Goal: Task Accomplishment & Management: Complete application form

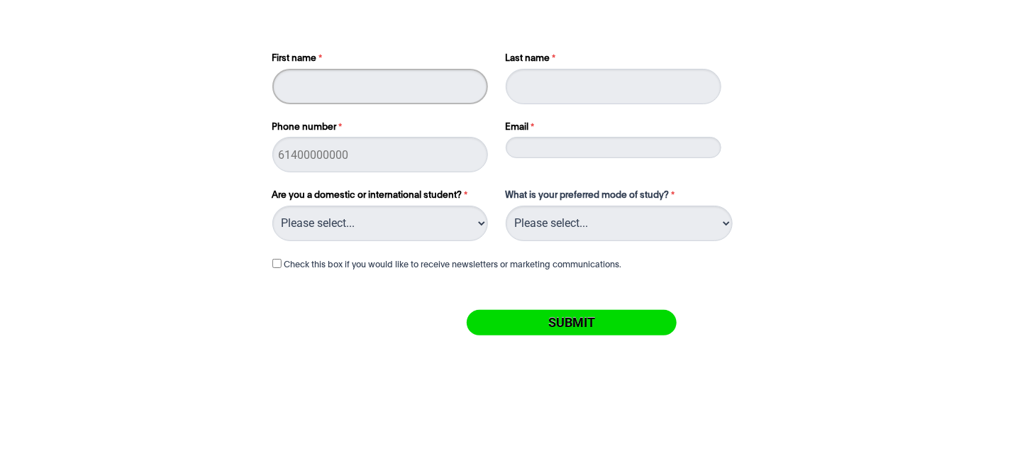
click at [426, 85] on input "First name" at bounding box center [380, 86] width 216 height 35
type input "Salve"
drag, startPoint x: 563, startPoint y: 109, endPoint x: 596, endPoint y: 83, distance: 41.4
click at [596, 83] on div "First name Salve Last name Phone number Email" at bounding box center [517, 106] width 500 height 137
click at [596, 83] on input "Last name" at bounding box center [614, 86] width 216 height 35
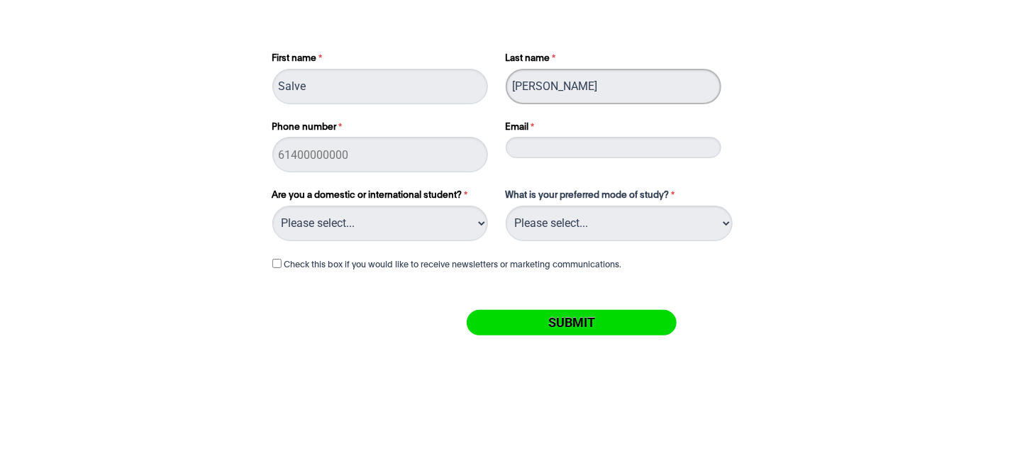
type input "[PERSON_NAME]"
click at [568, 150] on input "s" at bounding box center [614, 147] width 216 height 21
type input "[EMAIL_ADDRESS][DOMAIN_NAME]"
click at [591, 244] on div "Check this box if you would like to receive newsletters or marketing communicat…" at bounding box center [517, 262] width 500 height 37
click at [601, 228] on select "Please select... On Campus Online" at bounding box center [619, 223] width 227 height 35
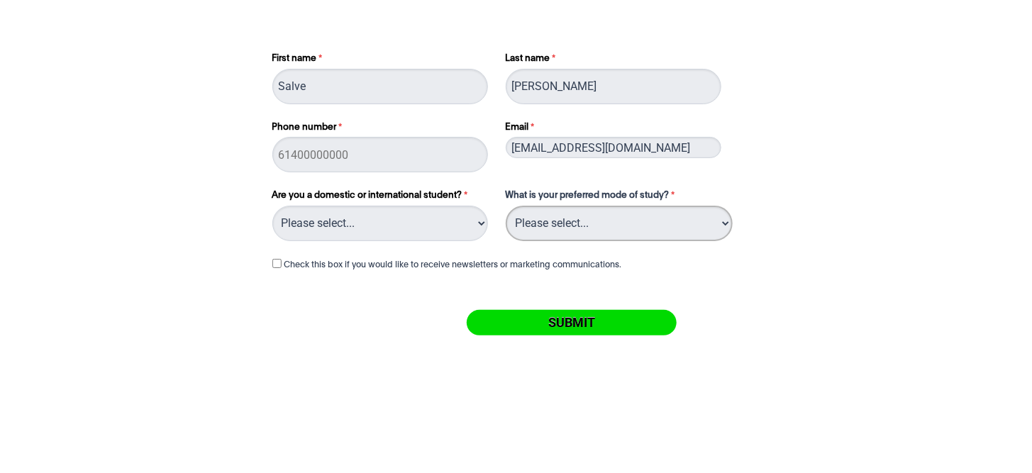
select select "tfa_1115"
click at [506, 206] on select "Please select... On Campus Online" at bounding box center [619, 223] width 227 height 35
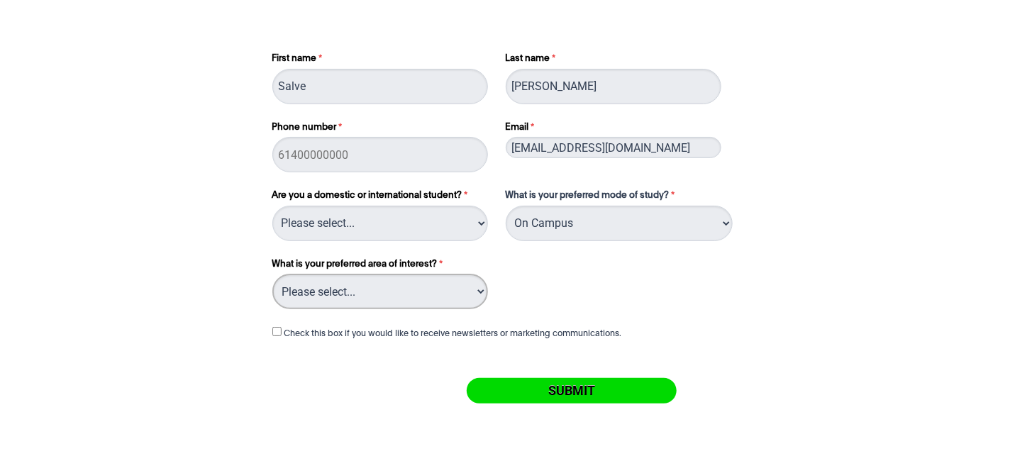
click at [437, 301] on select "Please select... Circus Arts Design Courses Fashion Courses Film & Theatre Cour…" at bounding box center [380, 291] width 216 height 35
select select "tfa_1062"
click at [272, 274] on select "Please select... Circus Arts Design Courses Fashion Courses Film & Theatre Cour…" at bounding box center [380, 291] width 216 height 35
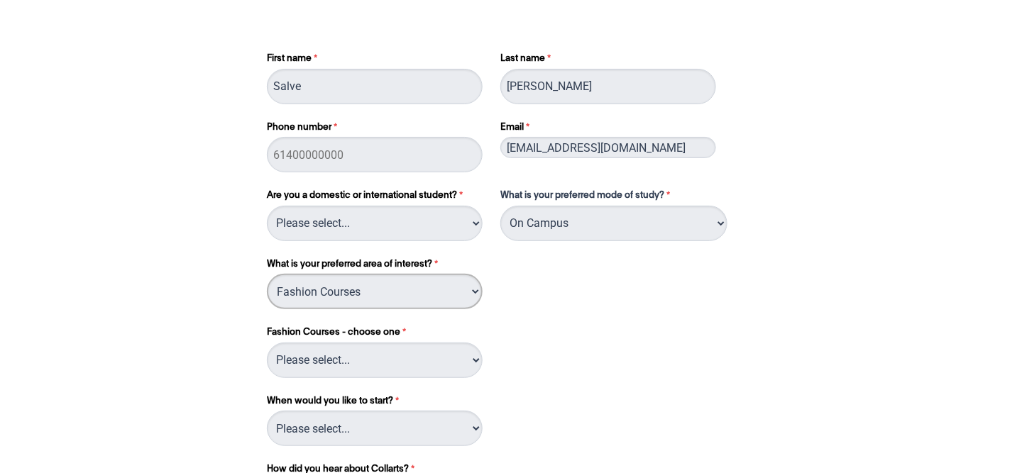
scroll to position [4, 0]
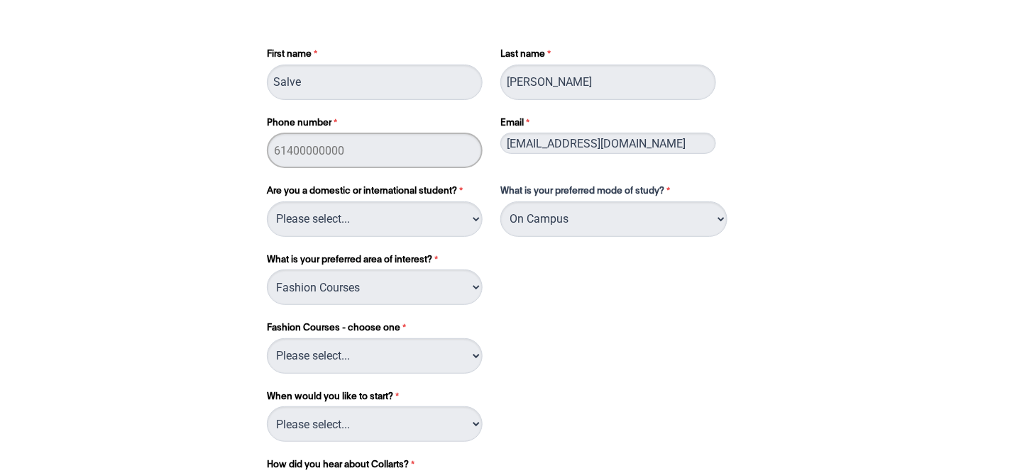
click at [418, 140] on input "Phone number" at bounding box center [375, 150] width 216 height 35
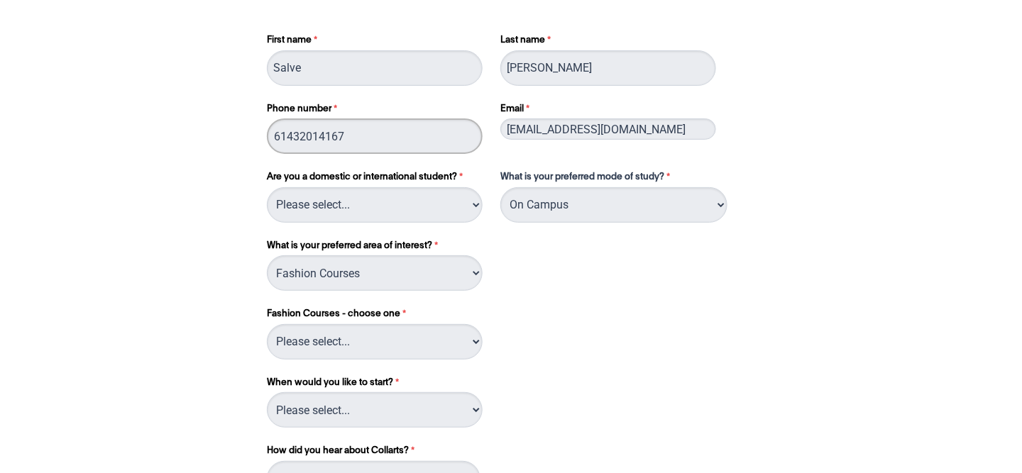
scroll to position [21, 0]
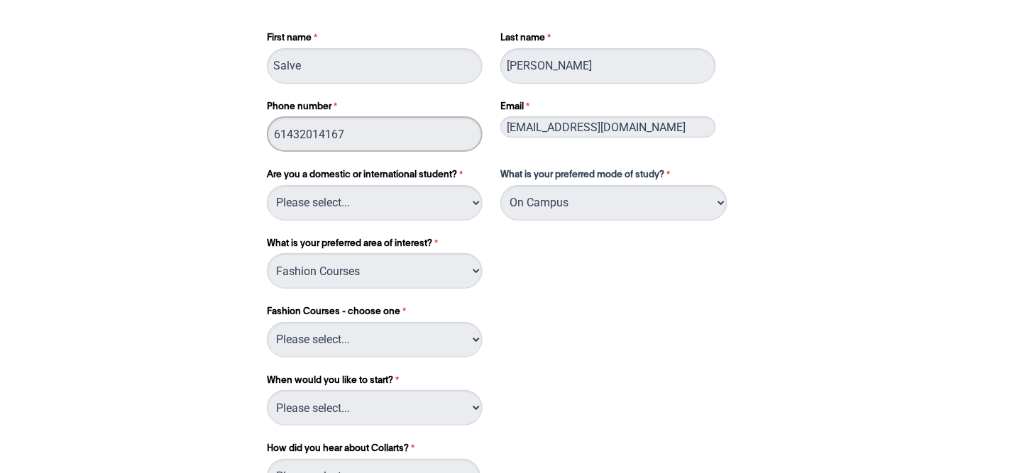
type input "61432014167"
click at [435, 196] on select "Please select... Domestic Student International Student" at bounding box center [375, 202] width 216 height 35
select select "tfa_217"
click at [267, 185] on select "Please select... Domestic Student International Student" at bounding box center [375, 202] width 216 height 35
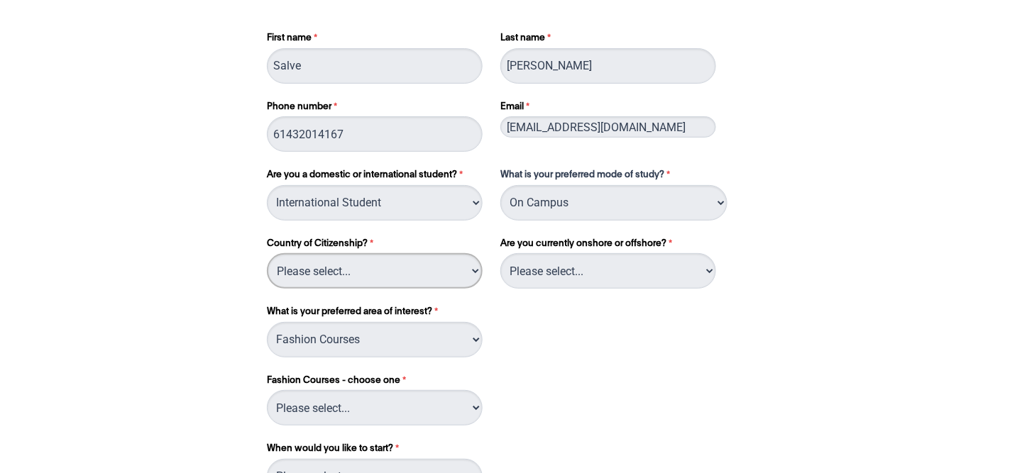
click at [426, 272] on select "Please select... [GEOGRAPHIC_DATA] [GEOGRAPHIC_DATA] [GEOGRAPHIC_DATA] [GEOGRAP…" at bounding box center [375, 270] width 216 height 35
select select "tfa_426"
click at [267, 253] on select "Please select... [GEOGRAPHIC_DATA] [GEOGRAPHIC_DATA] [GEOGRAPHIC_DATA] [GEOGRAP…" at bounding box center [375, 270] width 216 height 35
click at [569, 267] on select "Please select... Onshore (In [GEOGRAPHIC_DATA]) Offshore (Overseas)" at bounding box center [608, 270] width 216 height 35
select select "tfa_794"
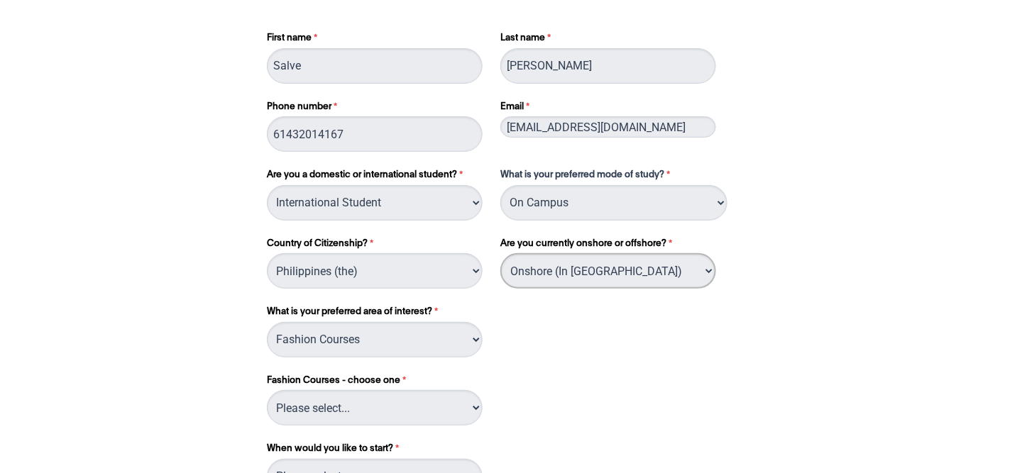
click at [500, 253] on select "Please select... Onshore (In [GEOGRAPHIC_DATA]) Offshore (Overseas)" at bounding box center [608, 270] width 216 height 35
click at [437, 324] on select "Please select... Circus Arts Design Courses Fashion Courses Film & Theatre Cour…" at bounding box center [375, 339] width 216 height 35
click at [267, 322] on select "Please select... Circus Arts Design Courses Fashion Courses Film & Theatre Cour…" at bounding box center [375, 339] width 216 height 35
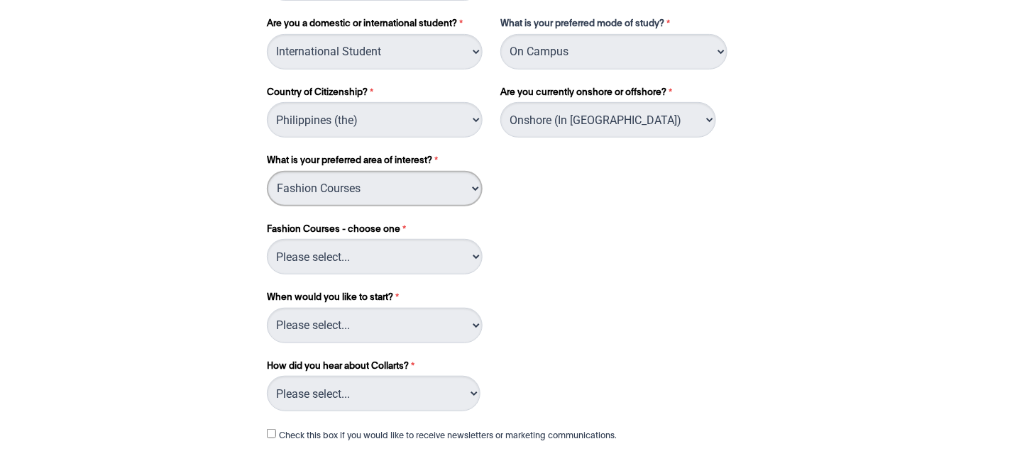
scroll to position [175, 0]
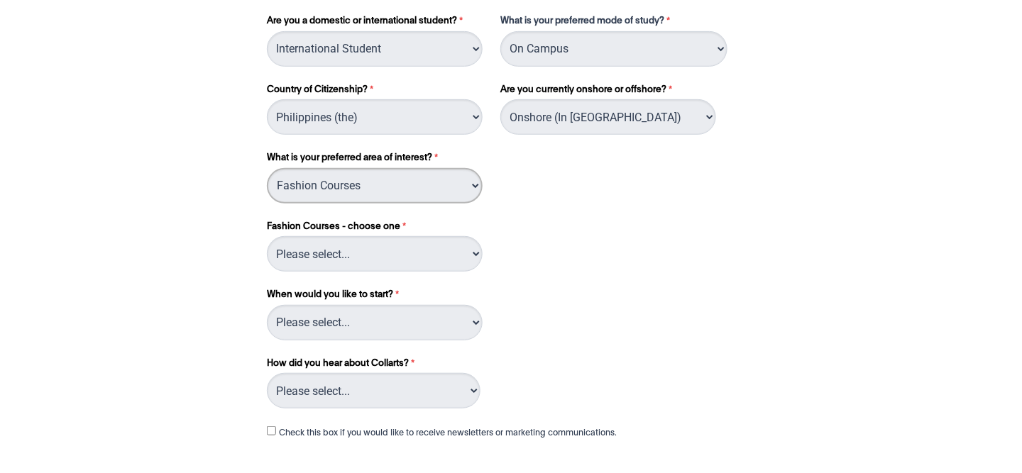
click at [463, 199] on select "Please select... Circus Arts Design Courses Fashion Courses Film & Theatre Cour…" at bounding box center [375, 185] width 216 height 35
click at [267, 168] on select "Please select... Circus Arts Design Courses Fashion Courses Film & Theatre Cour…" at bounding box center [375, 185] width 216 height 35
click at [452, 254] on select "Please select... Fashion Marketing (Branding & Communications) Fashion Marketin…" at bounding box center [375, 253] width 216 height 35
select select "tfa_1072"
click at [267, 236] on select "Please select... Fashion Marketing (Branding & Communications) Fashion Marketin…" at bounding box center [375, 253] width 216 height 35
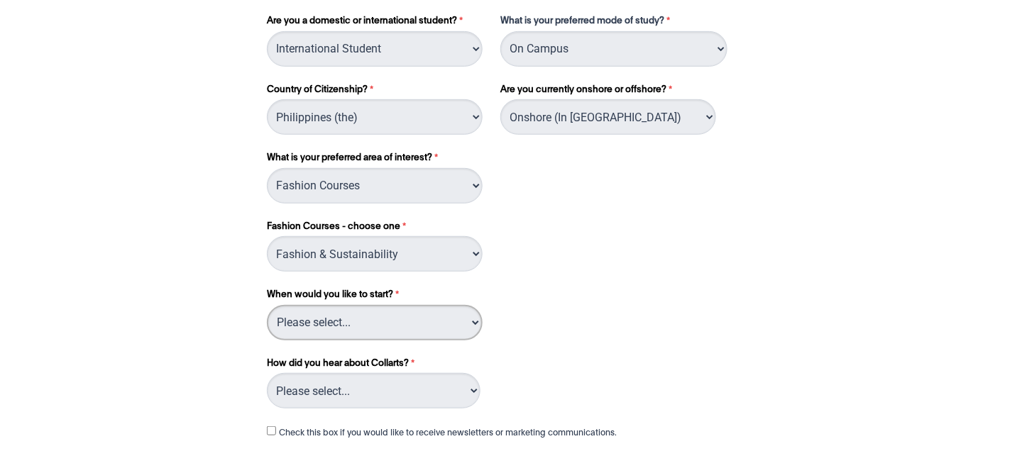
click at [448, 321] on select "Please select... Trimester 1 2026, starting [DATE] Trimester 2, 2026, starting …" at bounding box center [375, 322] width 216 height 35
select select "tfa_1148"
click at [267, 305] on select "Please select... Trimester 1 2026, starting [DATE] Trimester 2, 2026, starting …" at bounding box center [375, 322] width 216 height 35
click at [382, 380] on select "Please select... Advertising- Facebook Advertising- Google Advertising- Instagr…" at bounding box center [374, 390] width 214 height 35
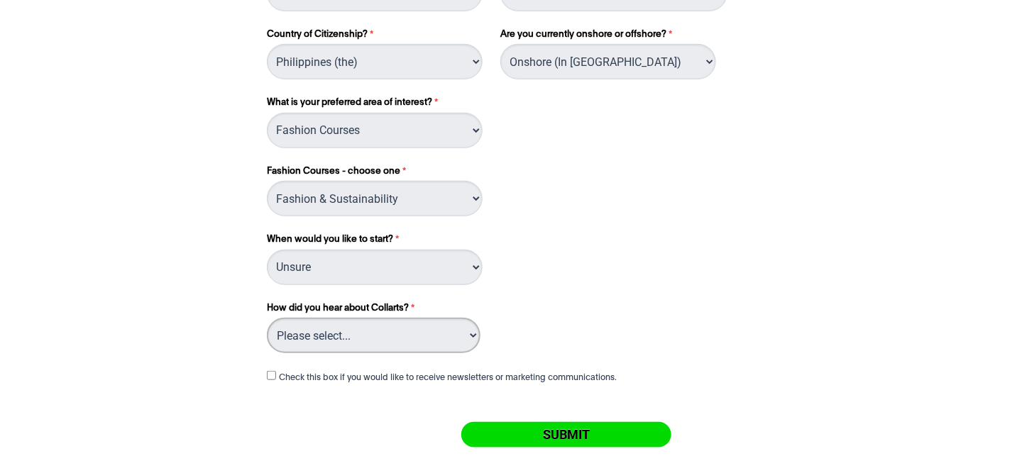
scroll to position [238, 0]
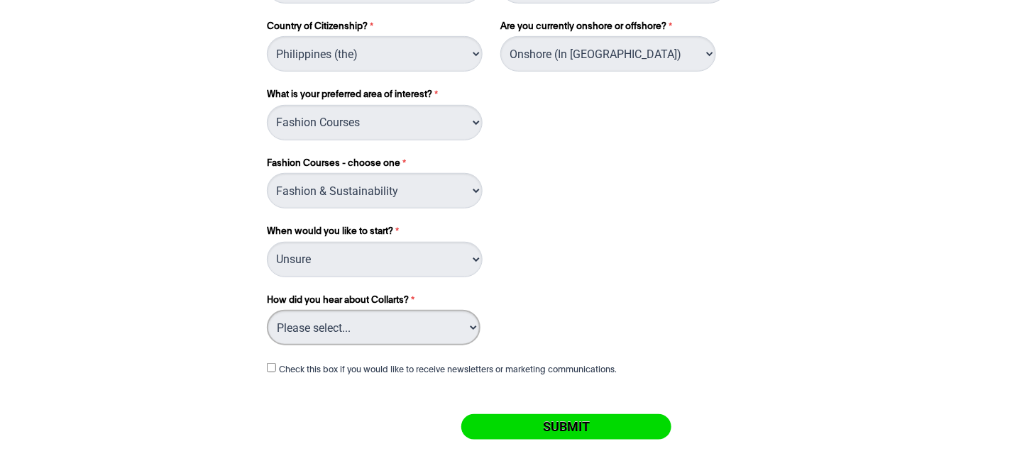
click at [457, 341] on select "Please select... Advertising- Facebook Advertising- Google Advertising- Instagr…" at bounding box center [374, 327] width 214 height 35
select select "tfa_1040"
click at [267, 310] on select "Please select... Advertising- Facebook Advertising- Google Advertising- Instagr…" at bounding box center [374, 327] width 214 height 35
click at [500, 431] on input "Submit" at bounding box center [566, 427] width 210 height 26
